Goal: Task Accomplishment & Management: Manage account settings

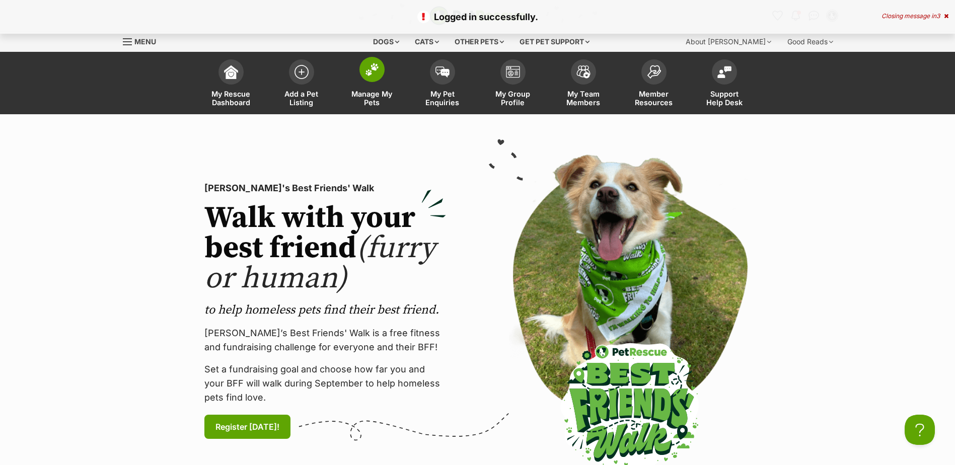
click at [369, 77] on span at bounding box center [371, 69] width 25 height 25
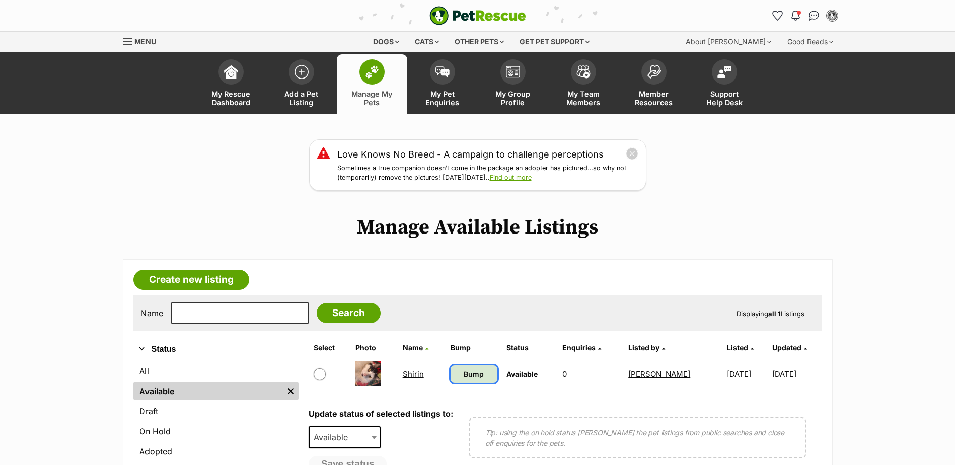
click at [470, 376] on span "Bump" at bounding box center [474, 374] width 20 height 11
click at [132, 40] on div "Menu" at bounding box center [128, 42] width 10 height 8
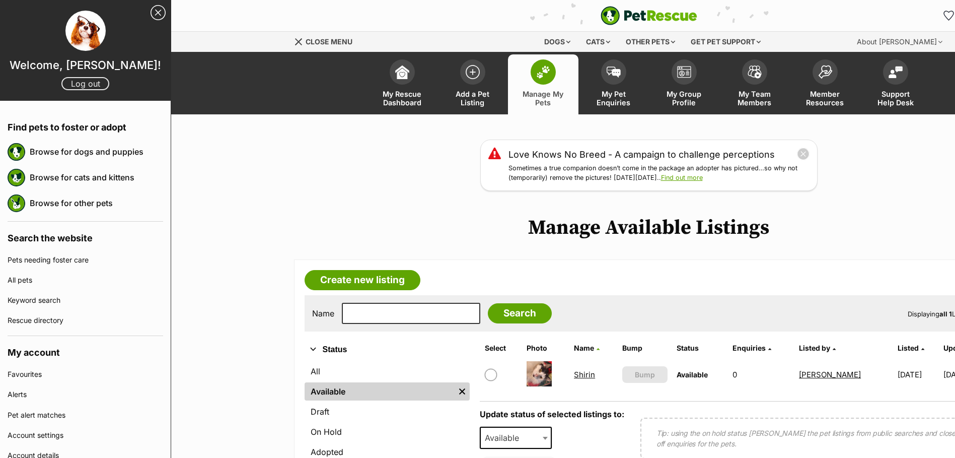
click at [84, 83] on link "Log out" at bounding box center [85, 83] width 48 height 13
